Goal: Find specific page/section: Find specific page/section

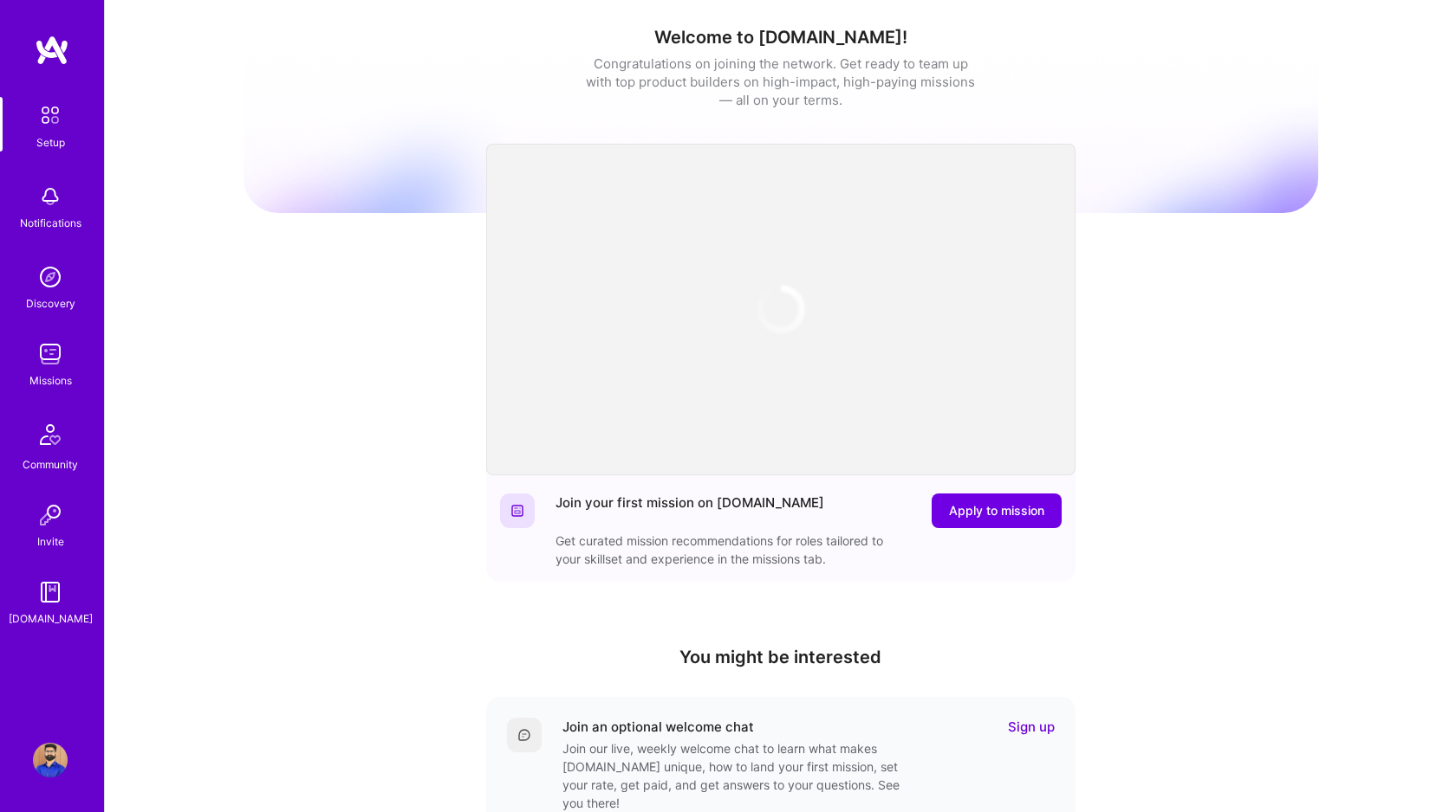
click at [47, 357] on img at bounding box center [49, 354] width 34 height 34
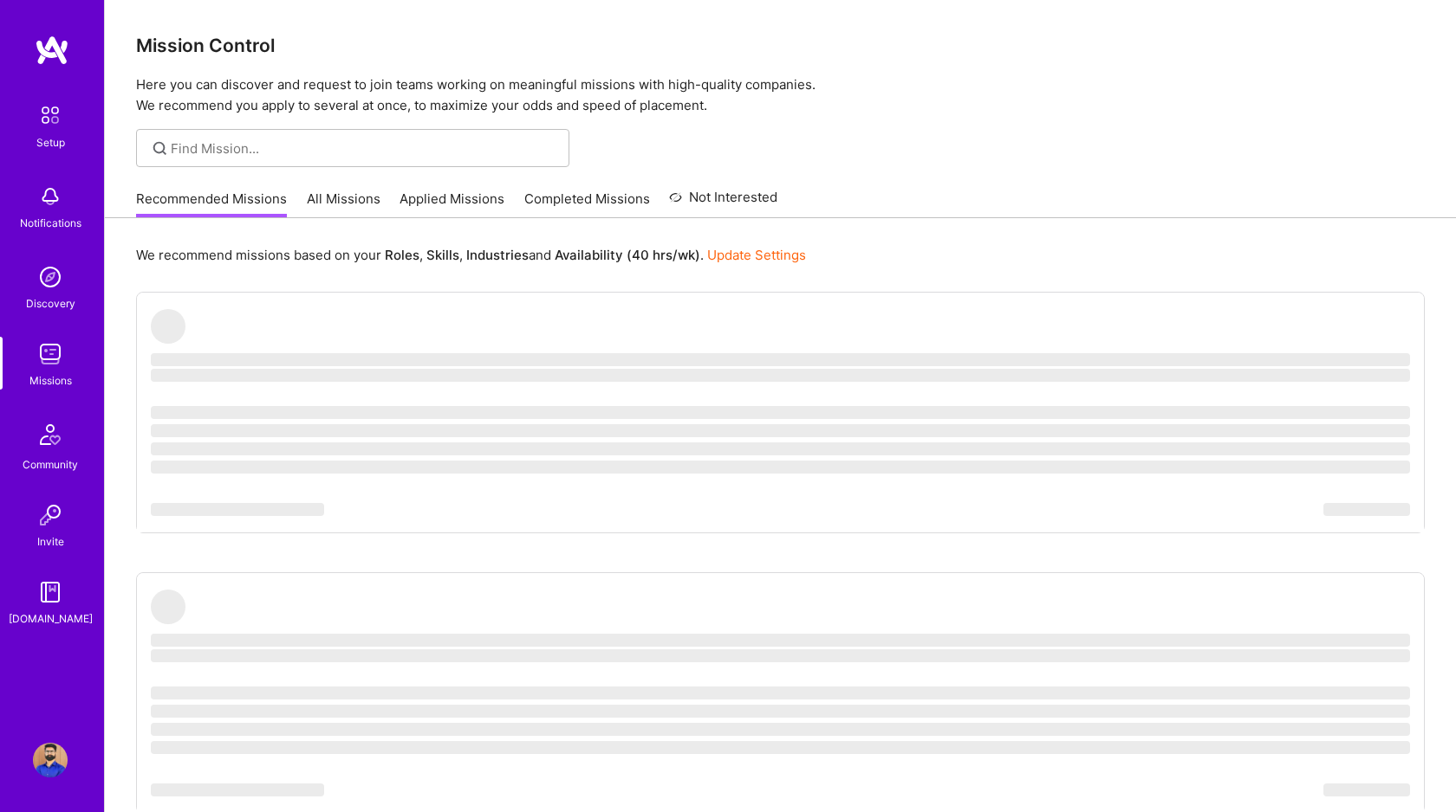
click at [321, 196] on link "All Missions" at bounding box center [343, 203] width 73 height 29
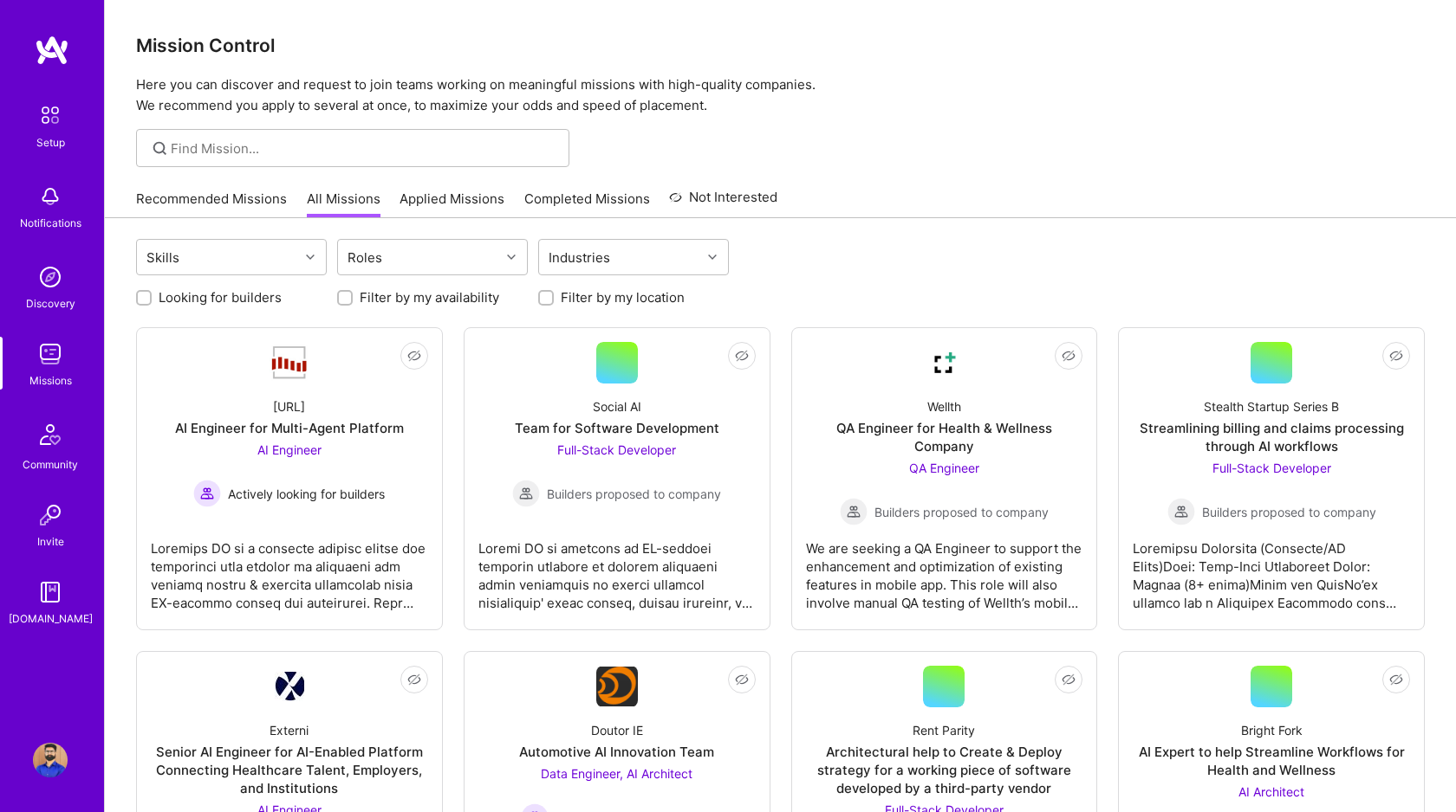
click at [147, 298] on input "Looking for builders" at bounding box center [145, 298] width 12 height 12
checkbox input "true"
